Goal: Task Accomplishment & Management: Use online tool/utility

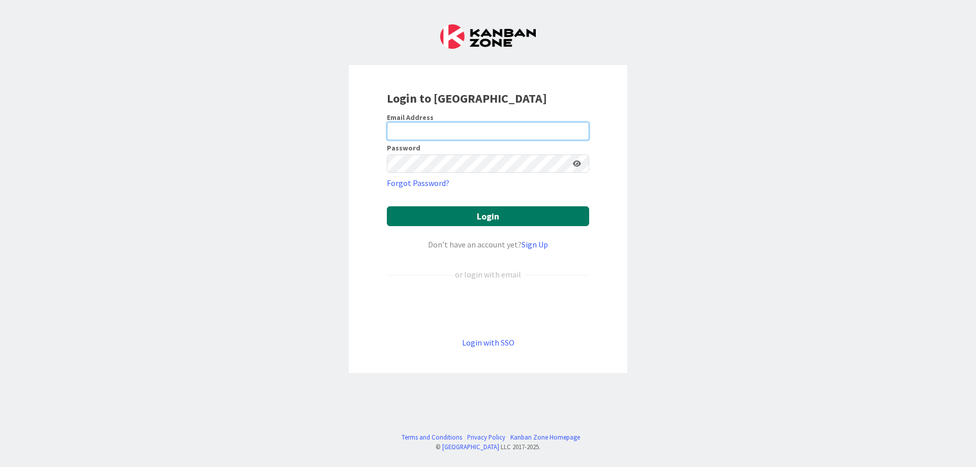
type input "[EMAIL_ADDRESS][DOMAIN_NAME]"
click at [416, 226] on button "Login" at bounding box center [488, 216] width 202 height 20
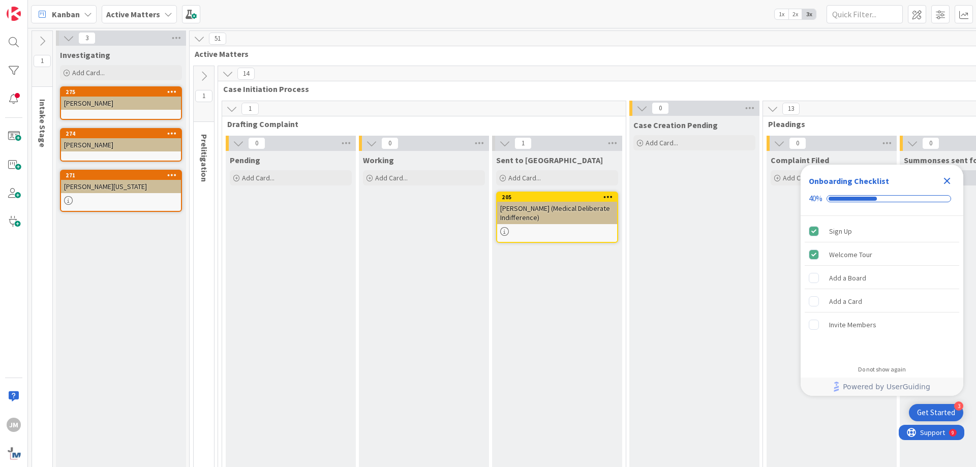
click at [948, 177] on icon "Close Checklist" at bounding box center [947, 181] width 12 height 12
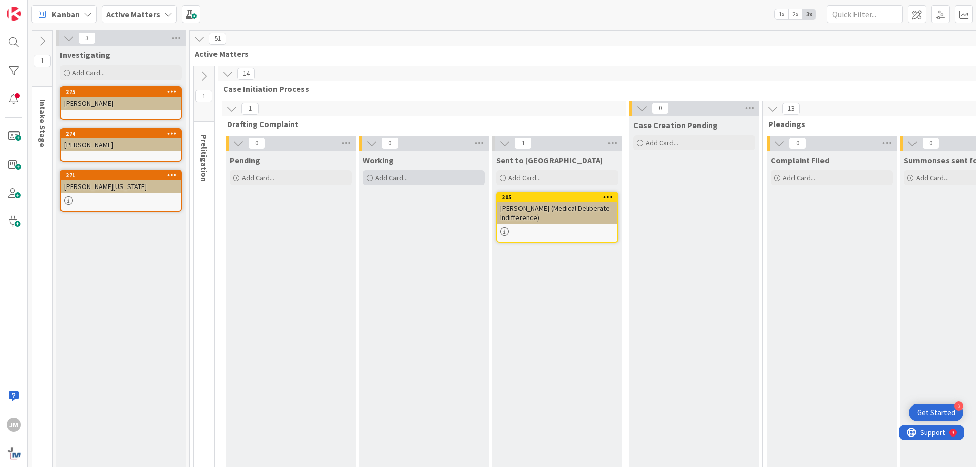
click at [383, 177] on span "Add Card..." at bounding box center [391, 177] width 33 height 9
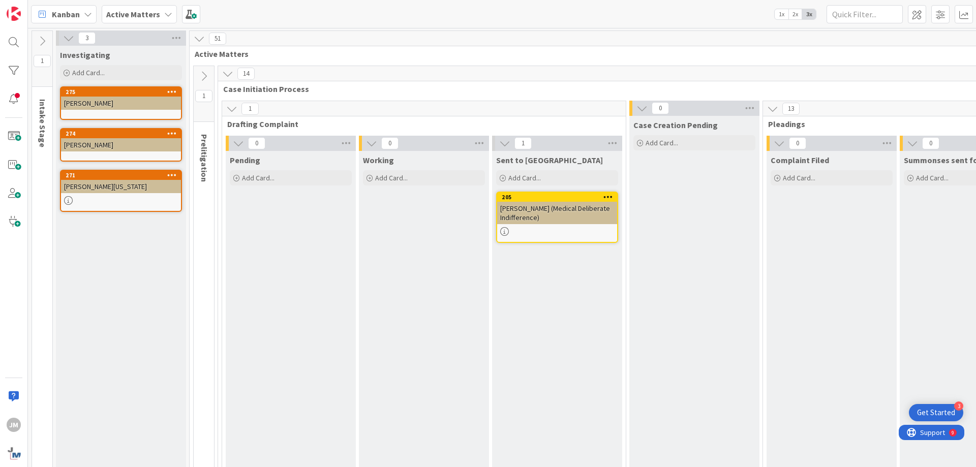
click at [39, 43] on icon at bounding box center [42, 41] width 11 height 11
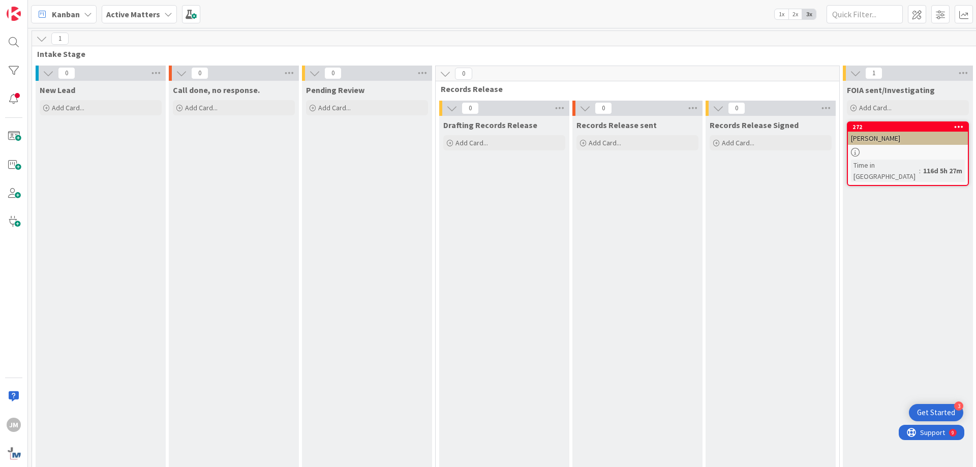
click at [43, 37] on icon at bounding box center [41, 38] width 11 height 11
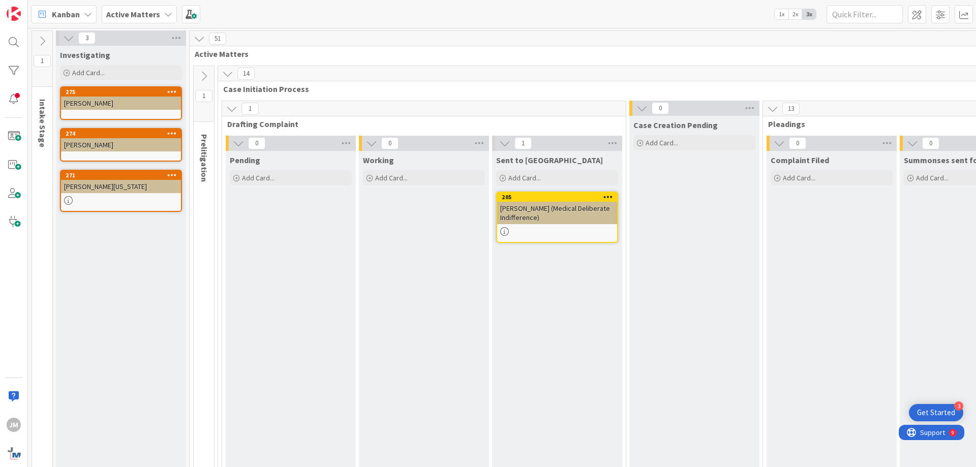
click at [401, 173] on span "Add Card..." at bounding box center [391, 177] width 33 height 9
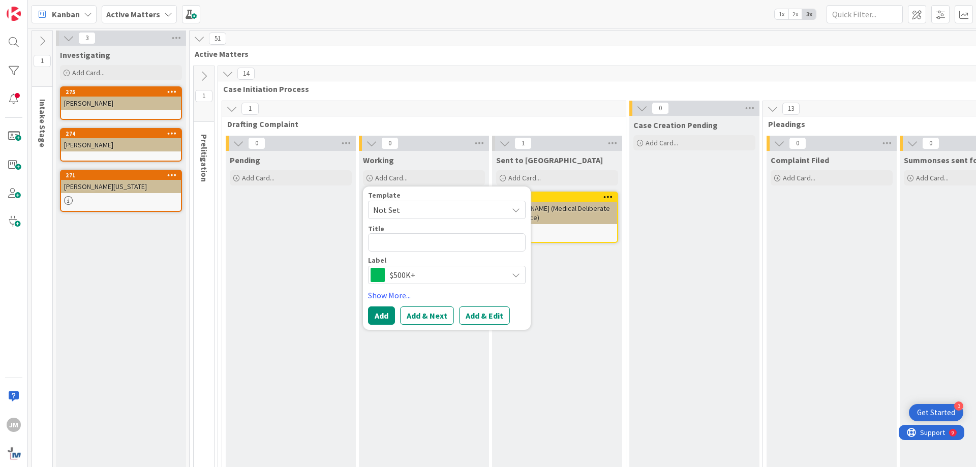
click at [412, 211] on span "Not Set" at bounding box center [436, 209] width 127 height 13
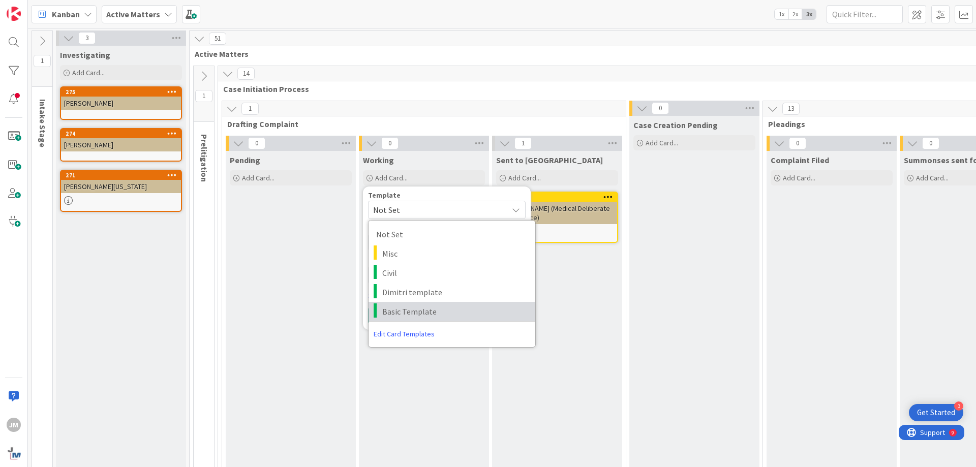
click at [391, 312] on span "Basic Template" at bounding box center [454, 311] width 145 height 13
type textarea "x"
type textarea "Basic Template"
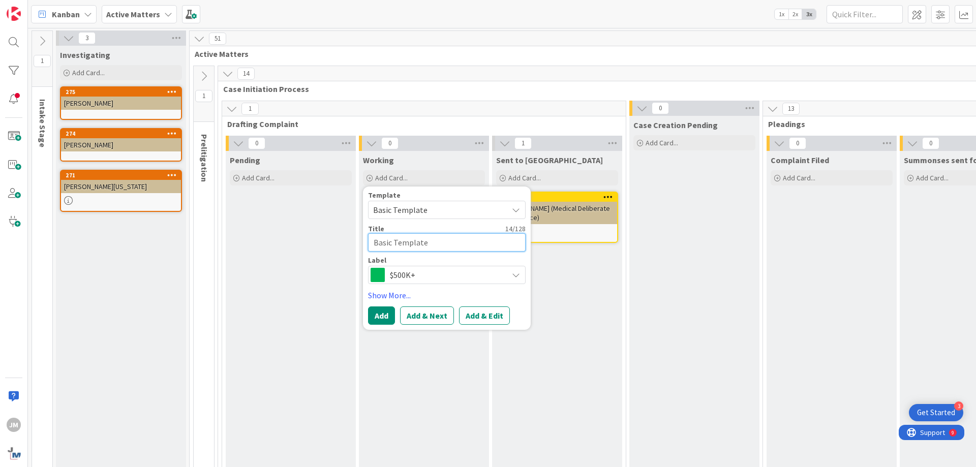
click at [436, 246] on textarea "Basic Template" at bounding box center [447, 242] width 158 height 18
drag, startPoint x: 436, startPoint y: 246, endPoint x: 288, endPoint y: 241, distance: 148.0
type textarea "x"
type textarea "c"
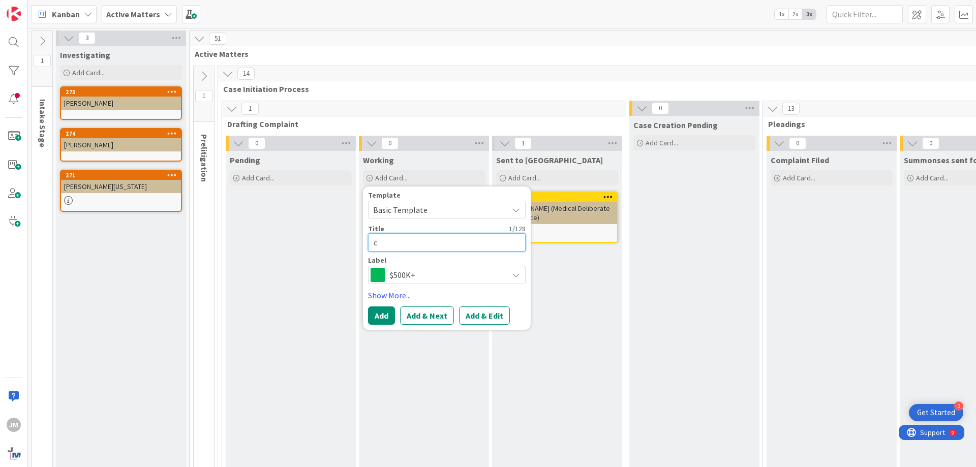
type textarea "x"
type textarea "cO"
type textarea "x"
type textarea "cON"
type textarea "x"
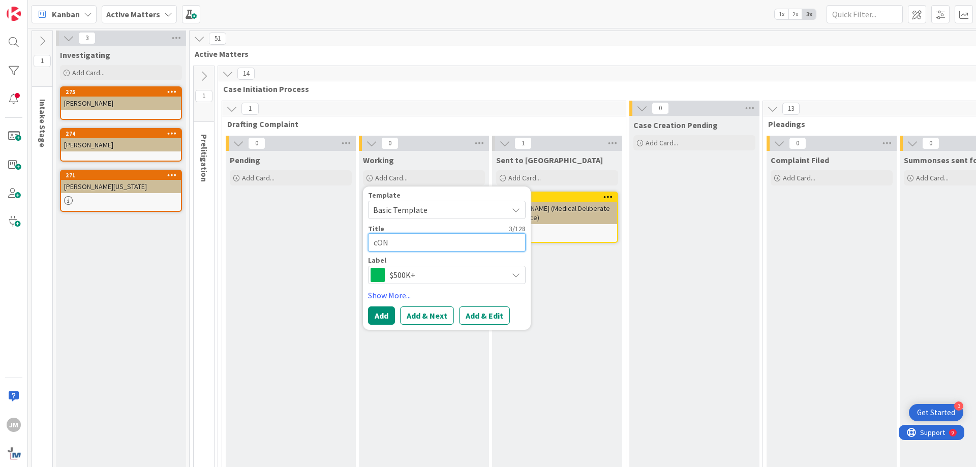
type textarea "cONN"
type textarea "x"
type textarea "cONNE"
type textarea "x"
type textarea "[PERSON_NAME]"
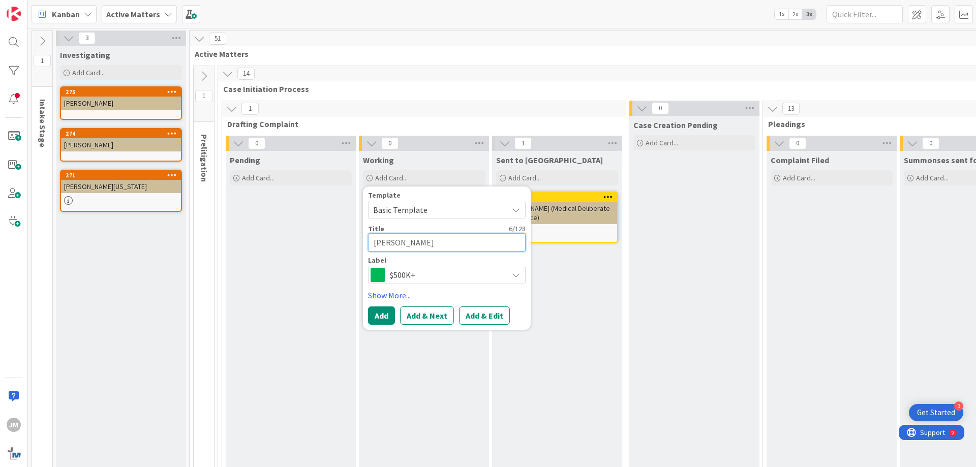
type textarea "x"
type textarea "[PERSON_NAME],"
type textarea "x"
type textarea "[PERSON_NAME], dONT"
type textarea "x"
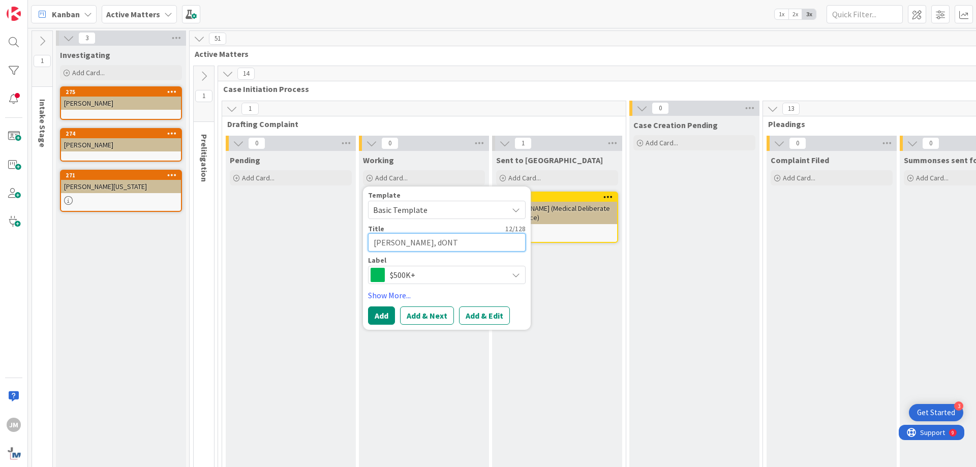
type textarea "[PERSON_NAME]"
type textarea "x"
type textarea "[PERSON_NAME]"
type textarea "x"
type textarea "[PERSON_NAME]"
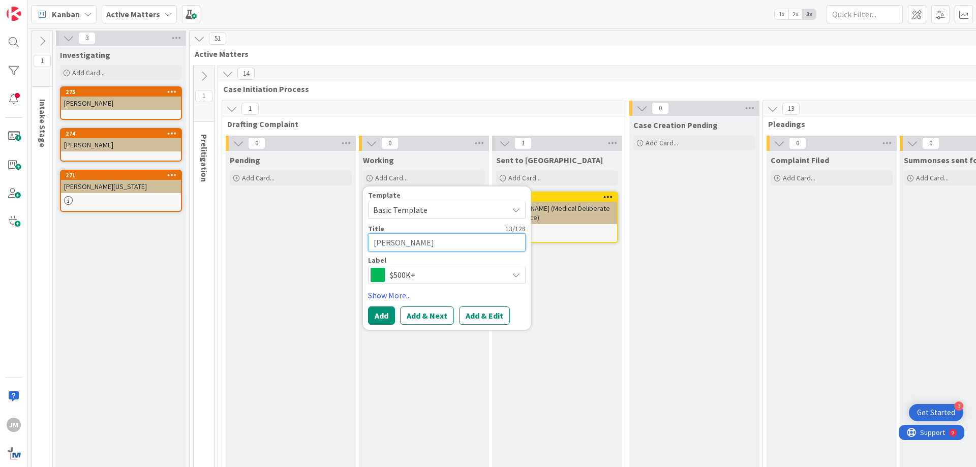
type textarea "x"
type textarea "[PERSON_NAME], dONT"
type textarea "x"
type textarea "[PERSON_NAME]"
type textarea "x"
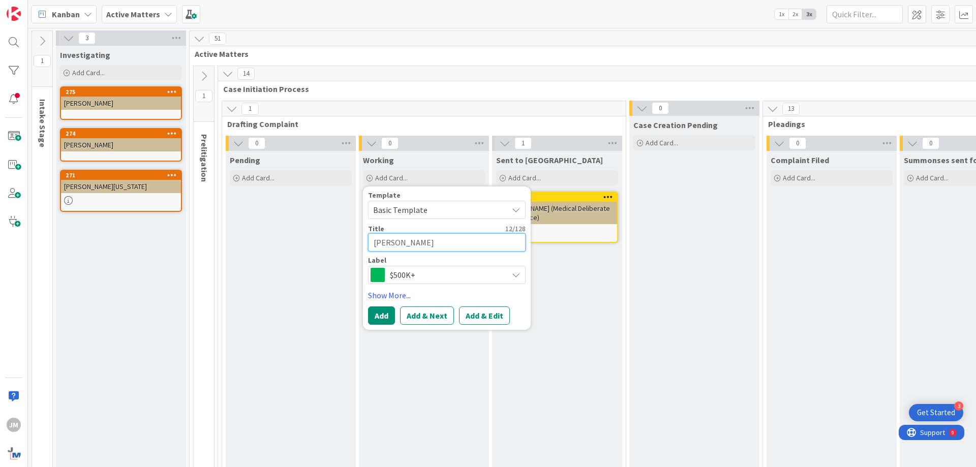
type textarea "[PERSON_NAME], dO"
type textarea "x"
type textarea "[PERSON_NAME], d"
type textarea "x"
type textarea "[PERSON_NAME],"
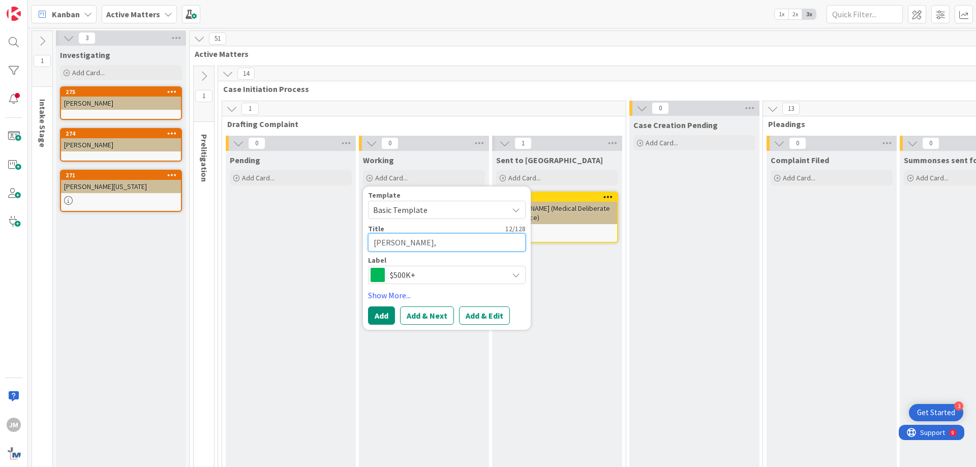
type textarea "x"
type textarea "[PERSON_NAME],"
type textarea "x"
type textarea "[PERSON_NAME]"
type textarea "x"
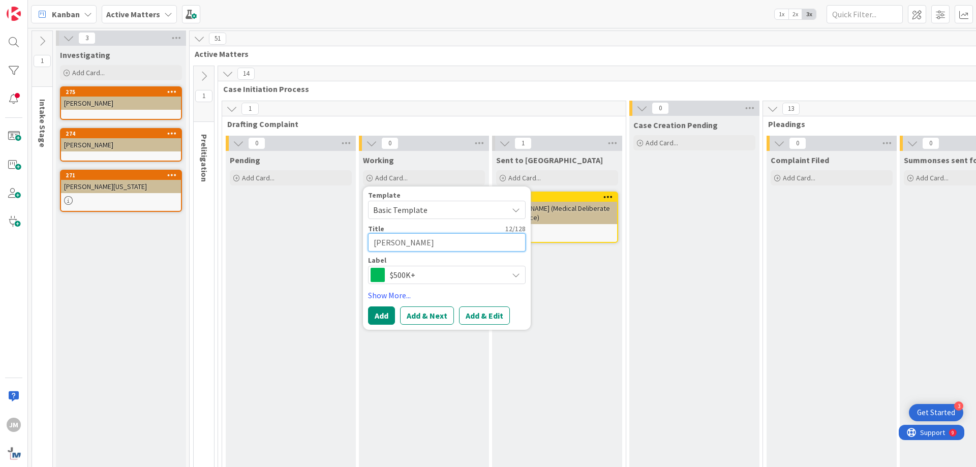
type textarea "cONNE"
type textarea "x"
type textarea "cONN"
type textarea "x"
type textarea "cON"
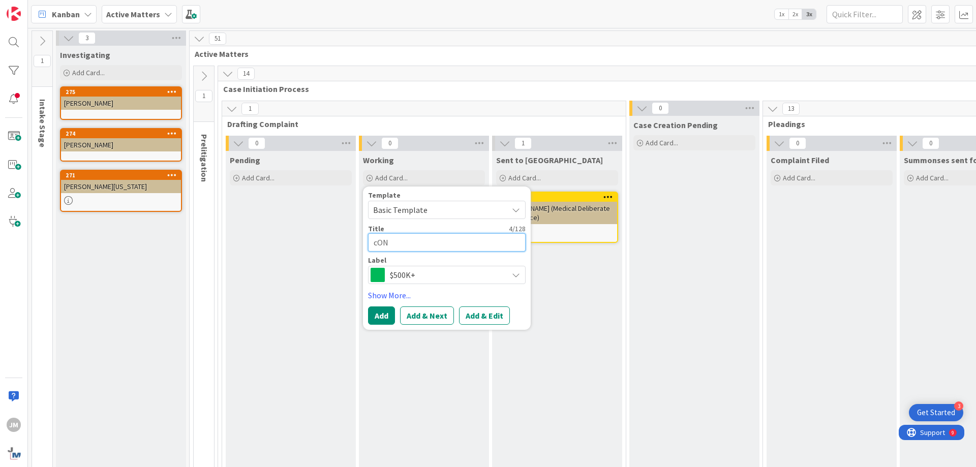
type textarea "x"
type textarea "cO"
type textarea "x"
type textarea "c"
type textarea "x"
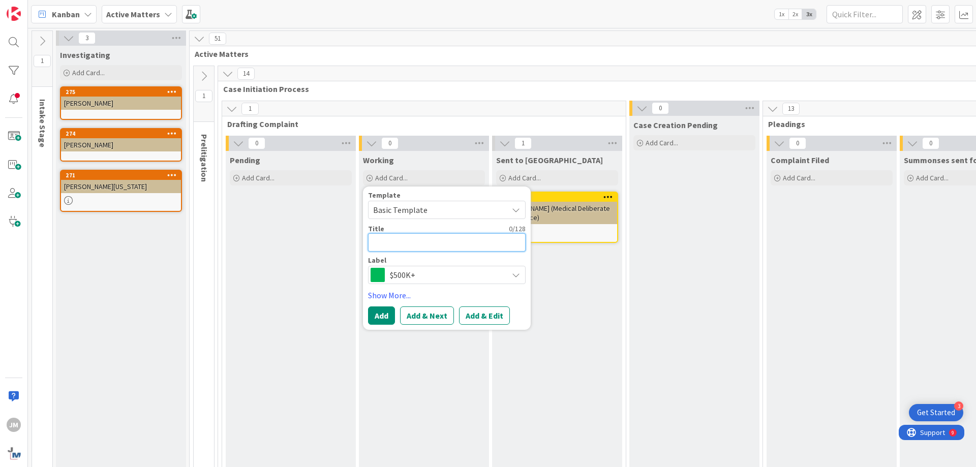
type textarea "C"
type textarea "x"
type textarea "Co"
type textarea "x"
type textarea "[PERSON_NAME],"
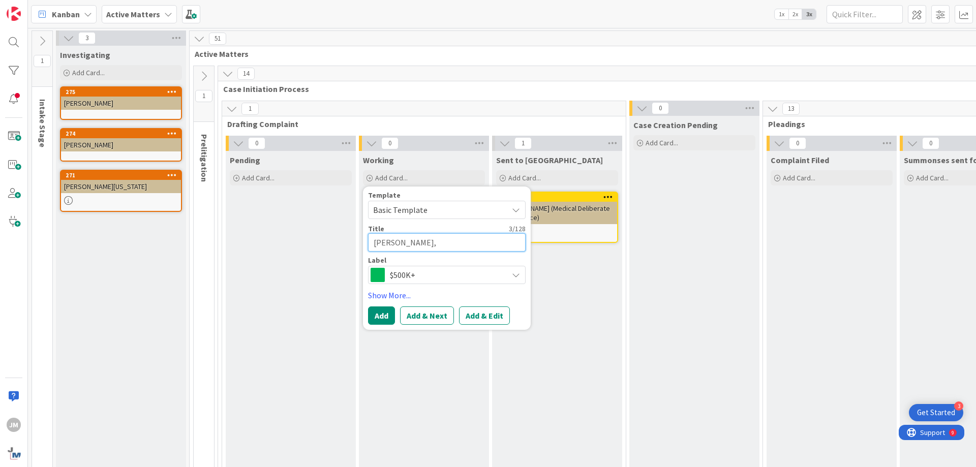
type textarea "x"
type textarea "[PERSON_NAME],"
type textarea "x"
type textarea "[PERSON_NAME], D"
type textarea "x"
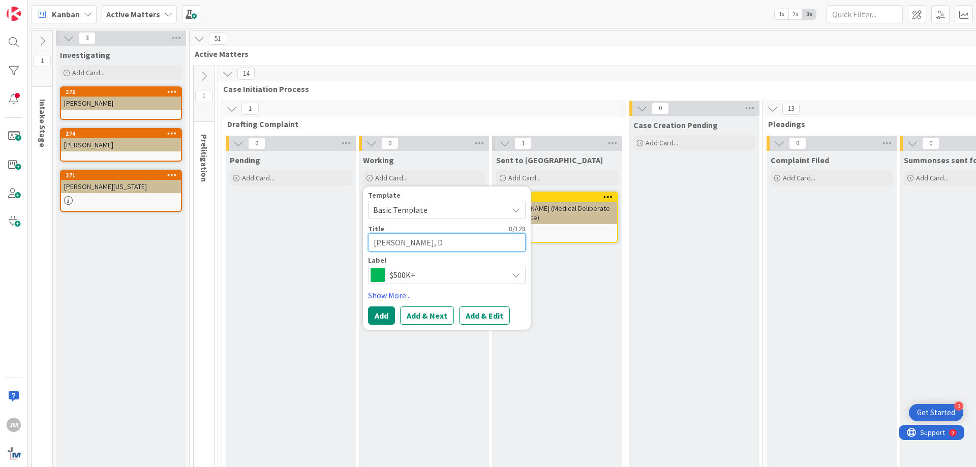
type textarea "[PERSON_NAME], Do"
type textarea "x"
type textarea "[PERSON_NAME]"
type textarea "x"
type textarea "[PERSON_NAME]"
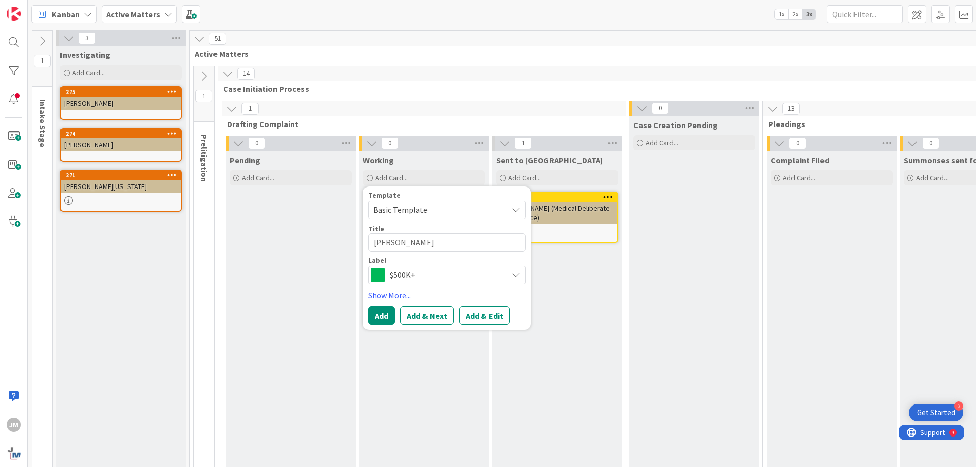
click at [407, 284] on div "$500K+" at bounding box center [447, 275] width 158 height 18
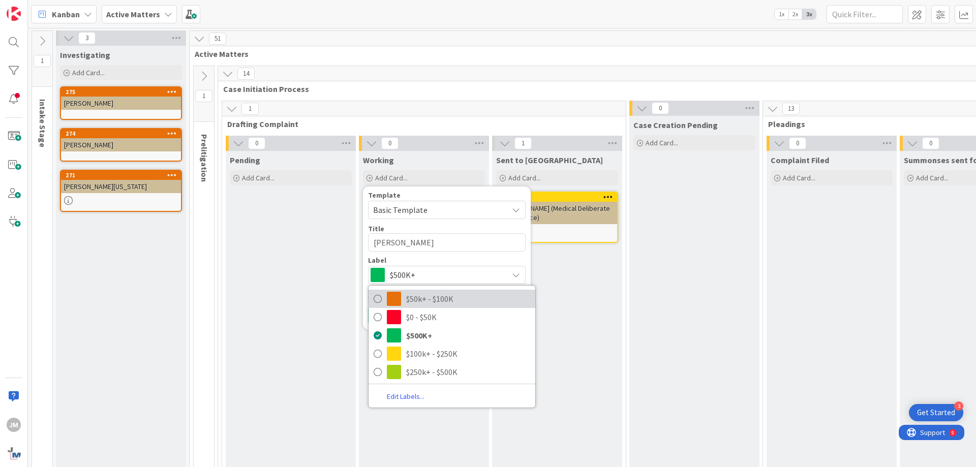
click at [379, 295] on icon at bounding box center [378, 298] width 8 height 15
type textarea "x"
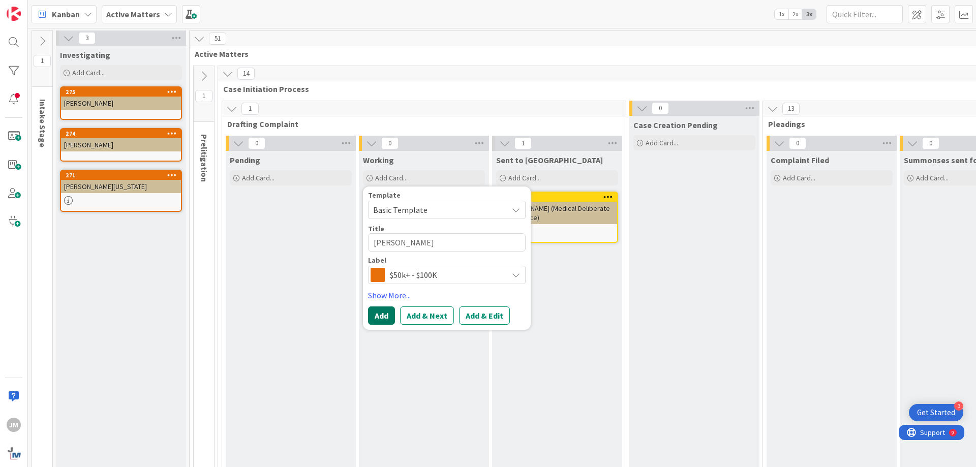
click at [375, 317] on button "Add" at bounding box center [381, 316] width 27 height 18
